Goal: Check status: Check status

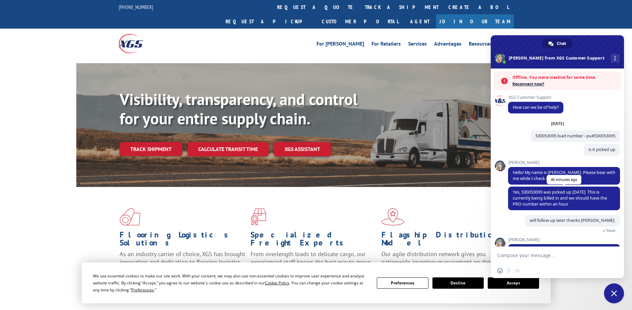
scroll to position [25, 0]
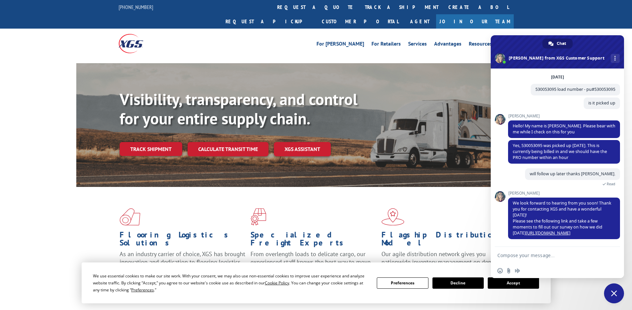
click at [529, 253] on textarea "Compose your message..." at bounding box center [549, 256] width 105 height 6
type textarea "pro number?"
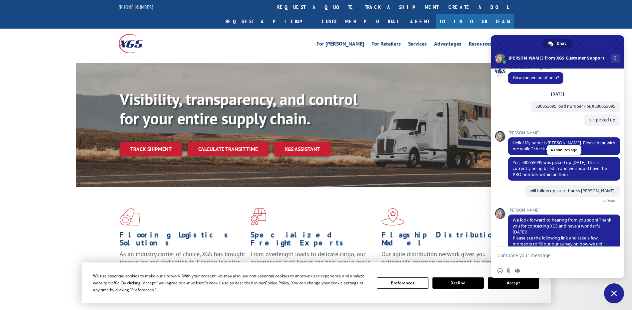
scroll to position [0, 0]
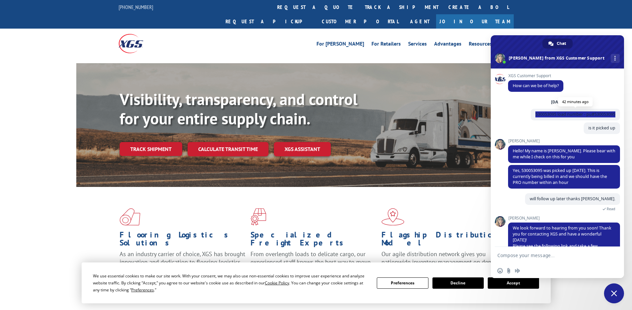
drag, startPoint x: 529, startPoint y: 116, endPoint x: 610, endPoint y: 116, distance: 80.3
click at [610, 116] on span "530053095 load number - pu#530053095" at bounding box center [575, 115] width 80 height 6
copy span "530053095 load number - pu#530053095"
click at [531, 257] on textarea "Compose your message..." at bounding box center [549, 256] width 105 height 6
paste textarea "530053095 load number - pu#530053095"
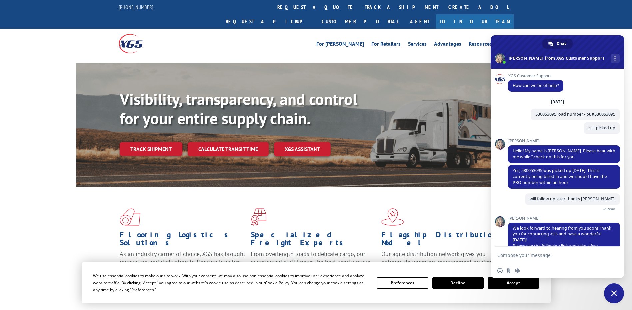
type textarea "530053095 load number - pu#530053095"
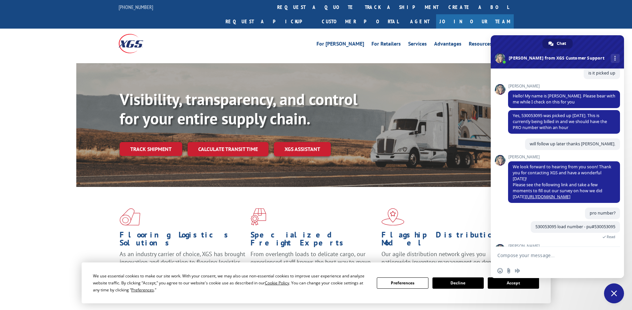
scroll to position [84, 0]
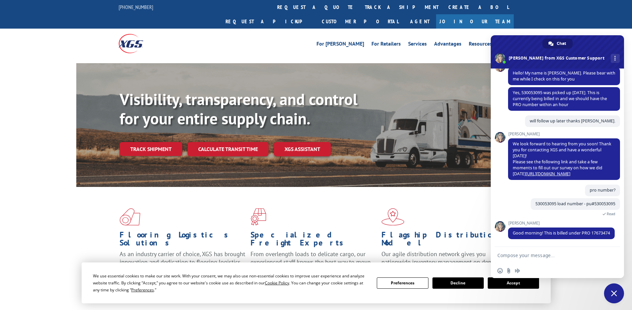
click at [534, 253] on textarea "Compose your message..." at bounding box center [549, 256] width 105 height 6
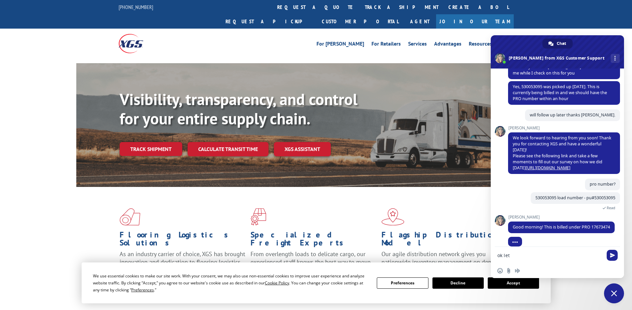
scroll to position [97, 0]
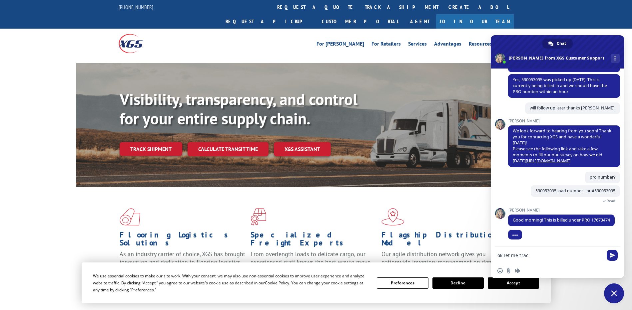
type textarea "ok let me track"
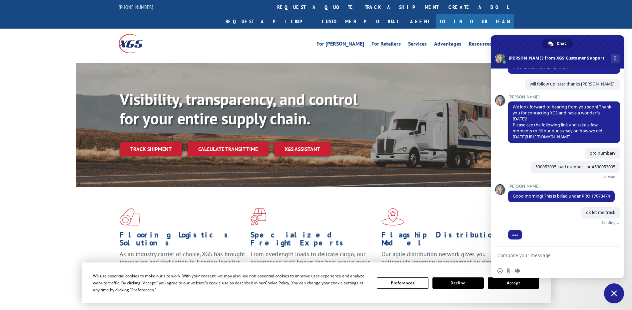
scroll to position [113, 0]
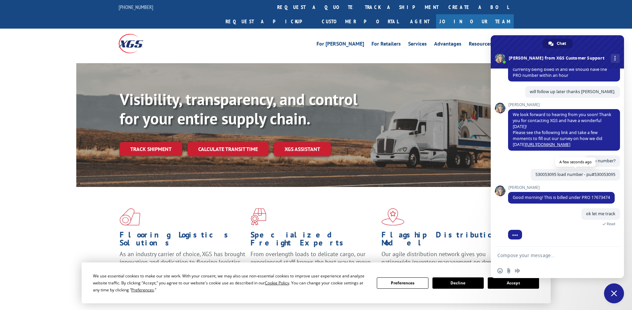
click at [541, 172] on span "530053095 load number - pu#530053095" at bounding box center [575, 175] width 80 height 6
copy span "530053095"
click at [522, 197] on span "Good morning! This is billed under PRO 17673474" at bounding box center [561, 198] width 97 height 6
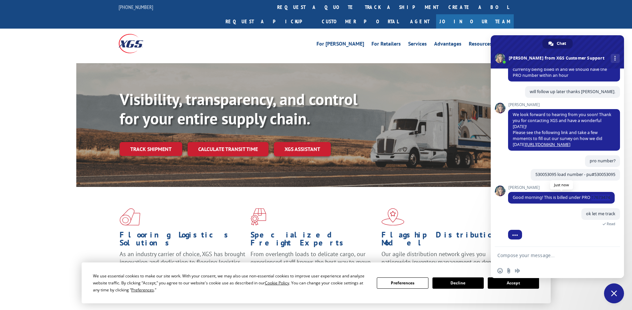
copy span "17673474"
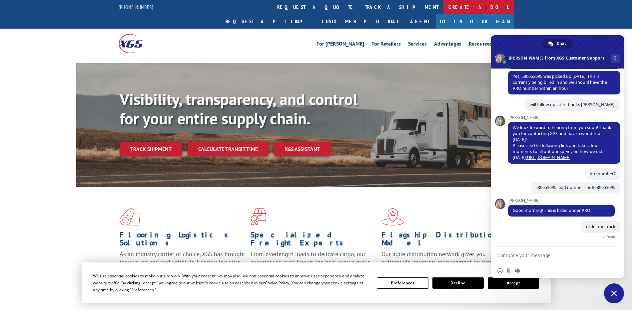
scroll to position [100, 0]
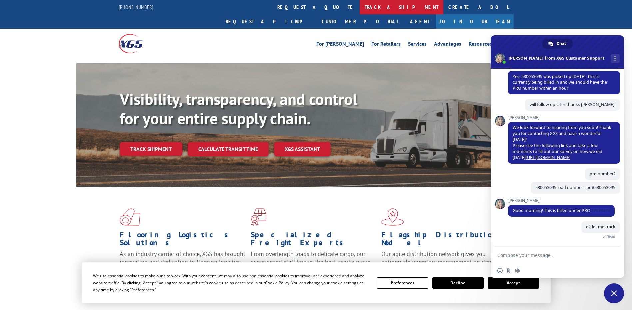
click at [360, 5] on link "track a shipment" at bounding box center [402, 7] width 84 height 14
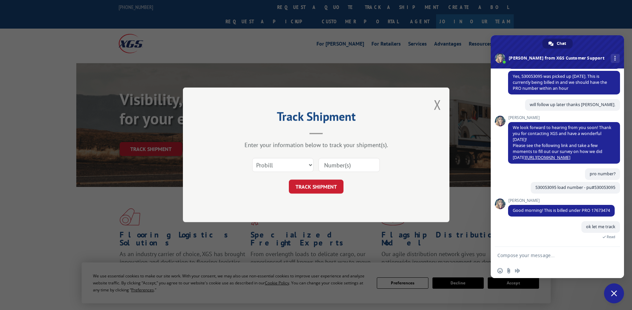
click at [346, 165] on input at bounding box center [348, 166] width 61 height 14
paste input "17673474"
type input "17673474"
click at [316, 186] on button "TRACK SHIPMENT" at bounding box center [316, 187] width 55 height 14
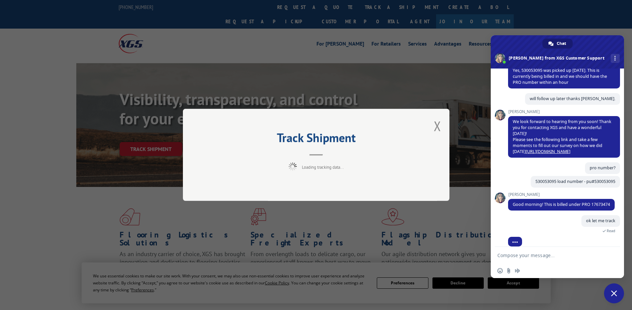
scroll to position [113, 0]
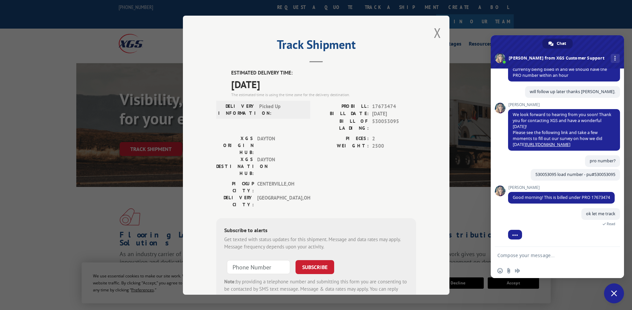
click at [551, 255] on textarea "Compose your message..." at bounding box center [549, 256] width 105 height 6
type textarea "thanks"
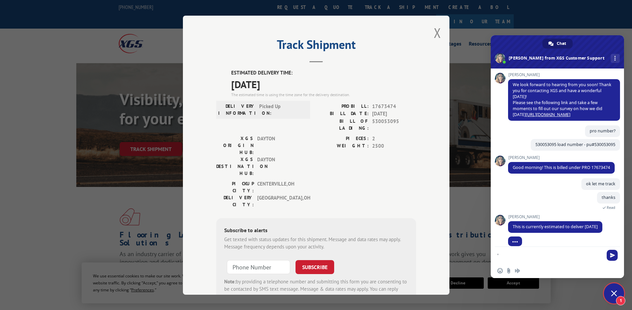
scroll to position [156, 0]
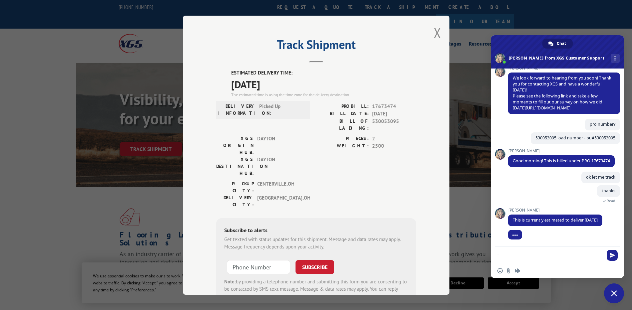
drag, startPoint x: 504, startPoint y: 254, endPoint x: 487, endPoint y: 256, distance: 16.8
type textarea "picked up when?"
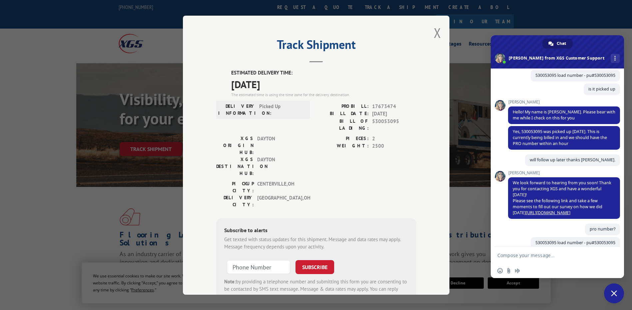
scroll to position [172, 0]
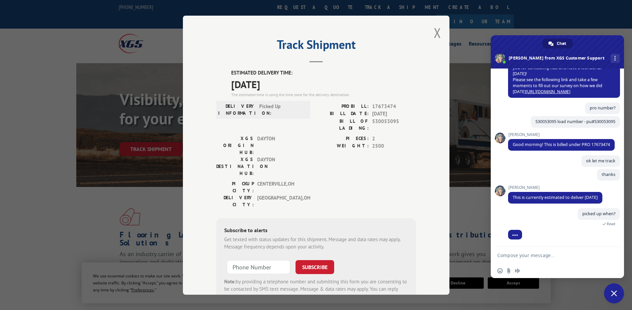
click at [517, 258] on textarea "Compose your message..." at bounding box center [549, 256] width 105 height 6
type textarea "date and time"
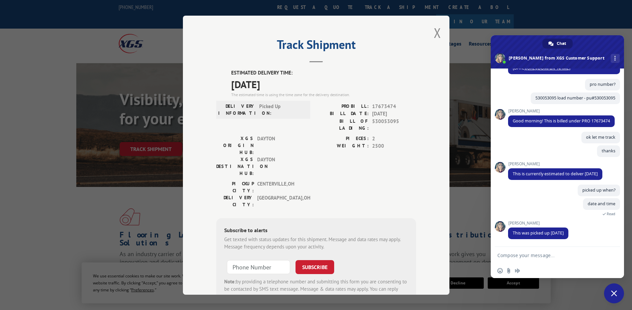
scroll to position [209, 0]
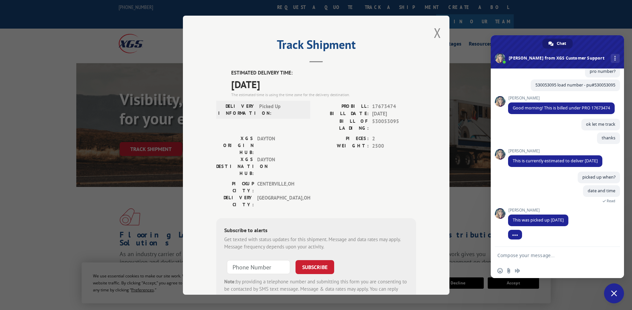
click at [506, 255] on textarea "Compose your message..." at bounding box center [549, 256] width 105 height 6
drag, startPoint x: 587, startPoint y: 219, endPoint x: 611, endPoint y: 220, distance: 24.3
click at [611, 220] on div "[PERSON_NAME] This was picked up [DATE] 3:18 PM A few seconds ago ( Edited )" at bounding box center [564, 221] width 112 height 26
drag, startPoint x: 611, startPoint y: 220, endPoint x: 598, endPoint y: 220, distance: 13.3
click at [580, 220] on span "This was picked up [DATE] 3:18 PM" at bounding box center [546, 220] width 67 height 6
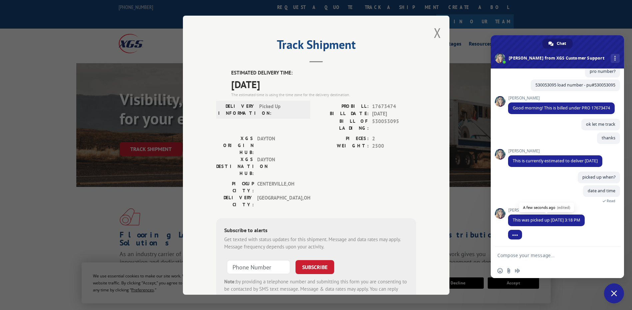
click at [580, 220] on span "This was picked up [DATE] 3:18 PM" at bounding box center [546, 220] width 67 height 6
drag, startPoint x: 598, startPoint y: 220, endPoint x: 604, endPoint y: 219, distance: 6.2
click at [585, 219] on span "This was picked up [DATE] 3:18 PM" at bounding box center [546, 221] width 77 height 12
copy span "3:18 PM"
click at [523, 252] on form at bounding box center [549, 256] width 105 height 18
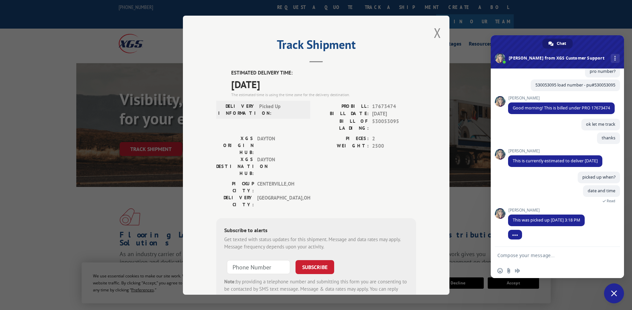
click at [525, 260] on form at bounding box center [549, 256] width 105 height 18
click at [525, 256] on textarea "Compose your message..." at bounding box center [549, 256] width 105 height 6
type textarea "thanks"
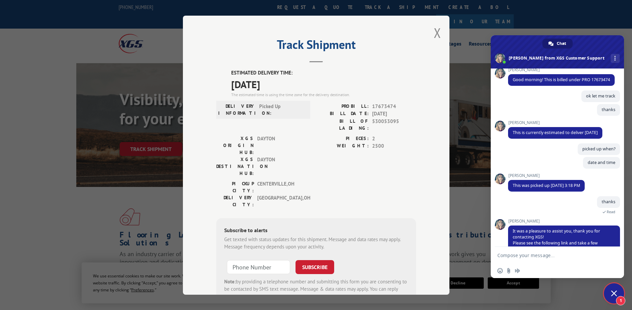
scroll to position [259, 0]
